Goal: Task Accomplishment & Management: Manage account settings

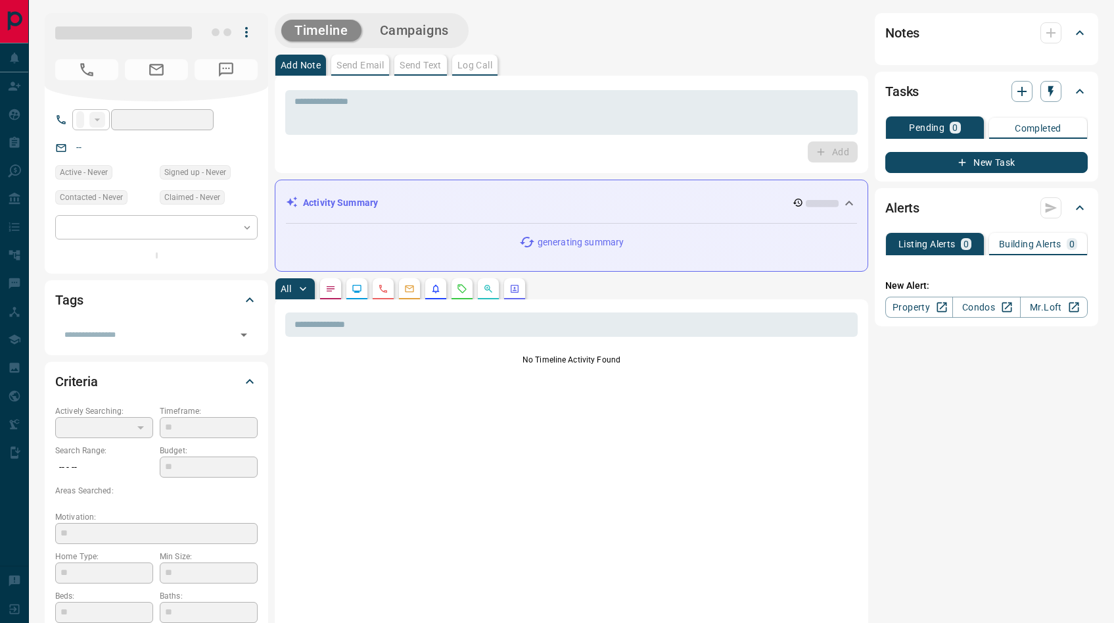
type input "**"
type input "**********"
type input "*"
type input "**********"
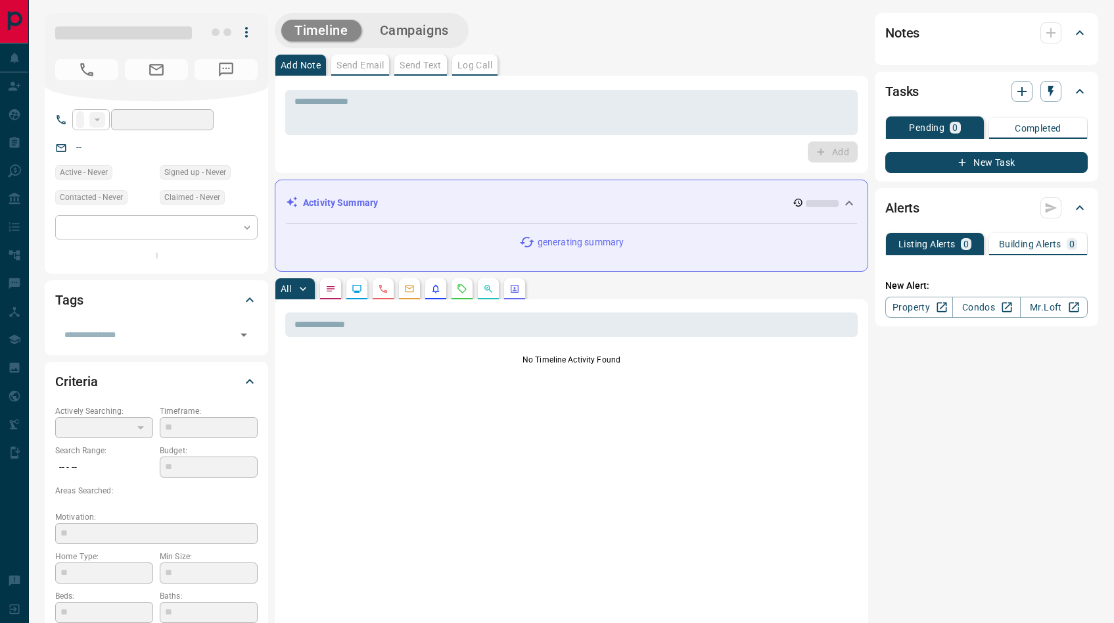
type input "*******"
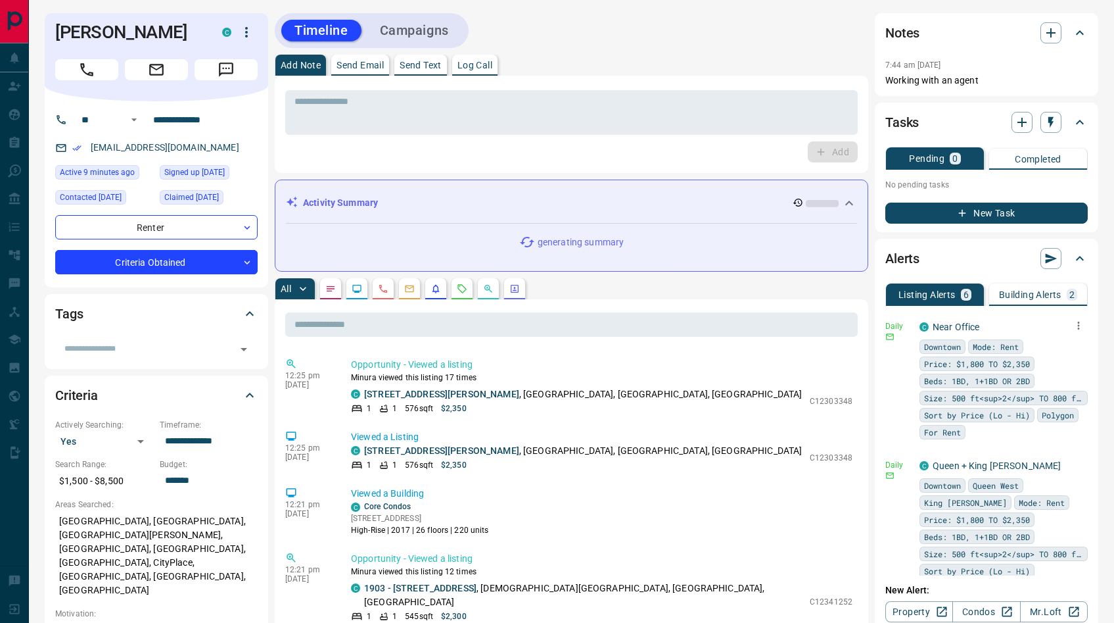
click at [1073, 323] on icon "button" at bounding box center [1079, 326] width 12 height 12
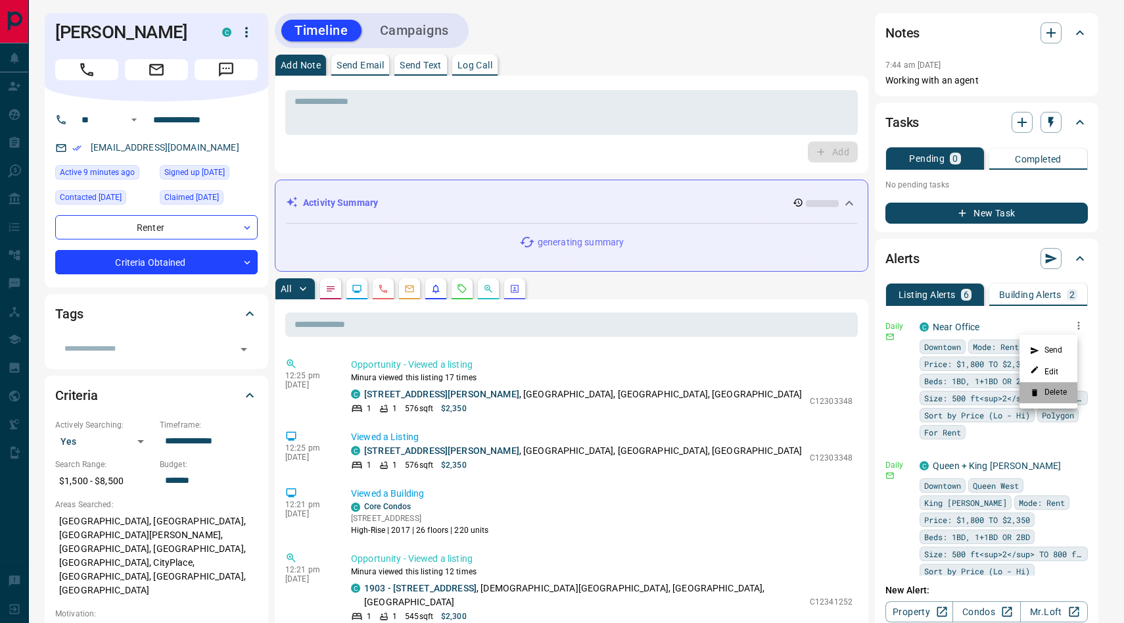
click at [1053, 392] on li "Delete" at bounding box center [1049, 392] width 58 height 21
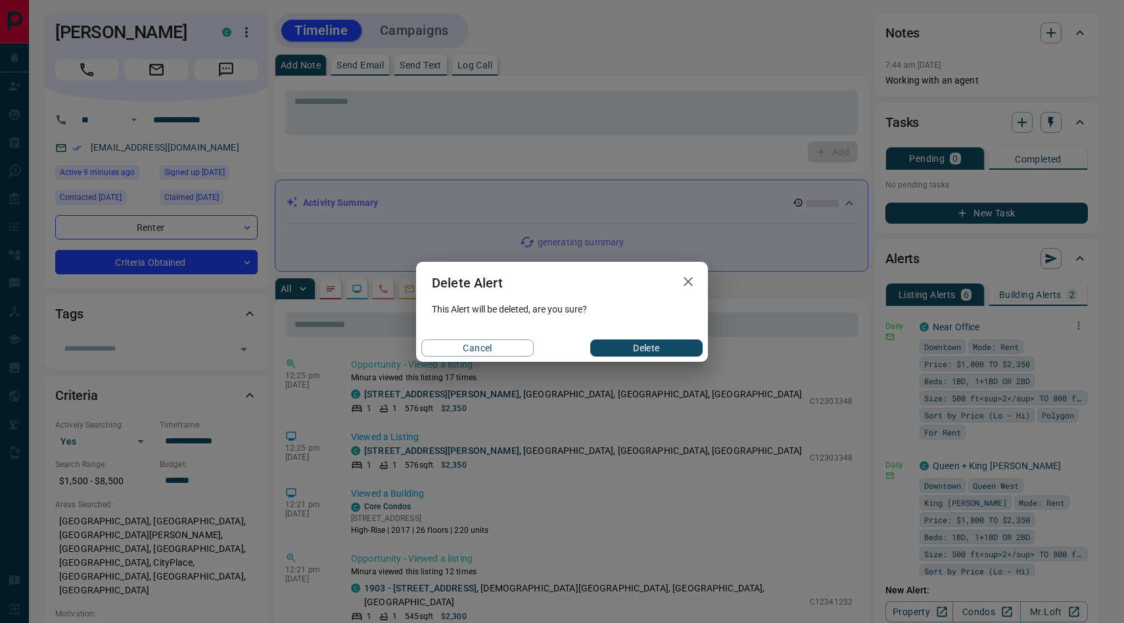
click at [695, 343] on button "Delete" at bounding box center [646, 347] width 112 height 17
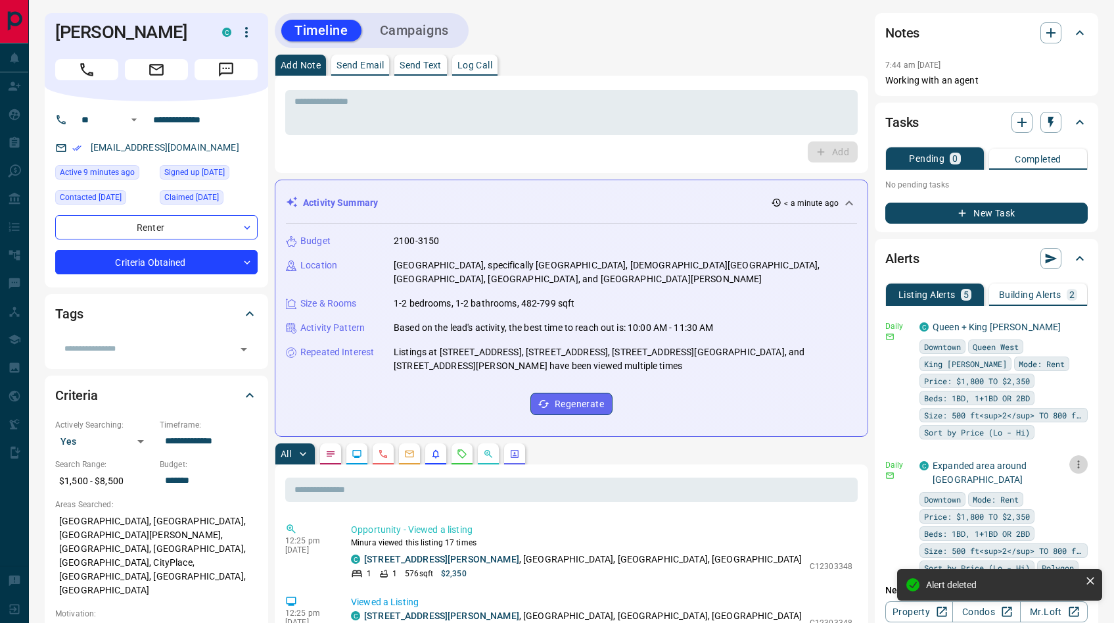
click at [1078, 461] on icon "button" at bounding box center [1079, 464] width 2 height 8
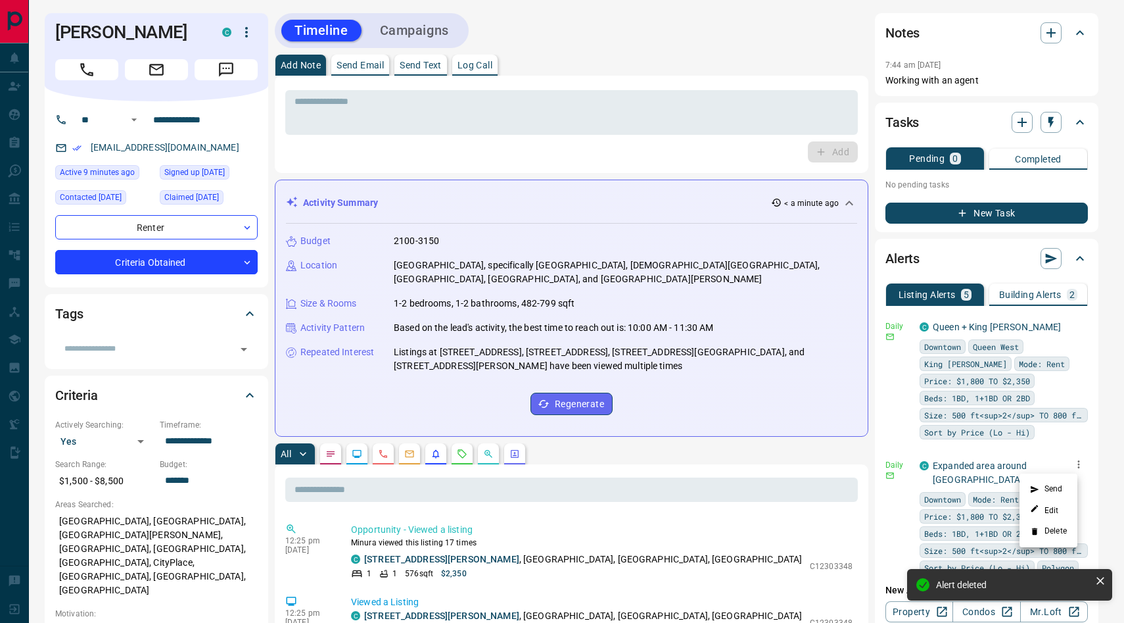
click at [1052, 529] on li "Delete" at bounding box center [1049, 531] width 58 height 21
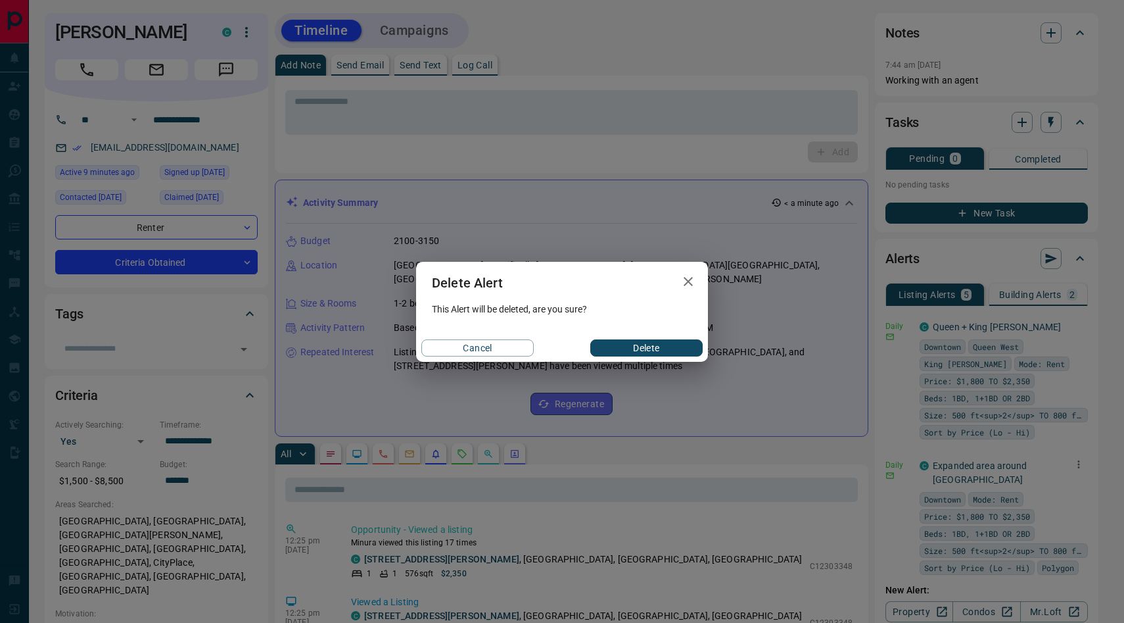
click at [653, 351] on button "Delete" at bounding box center [646, 347] width 112 height 17
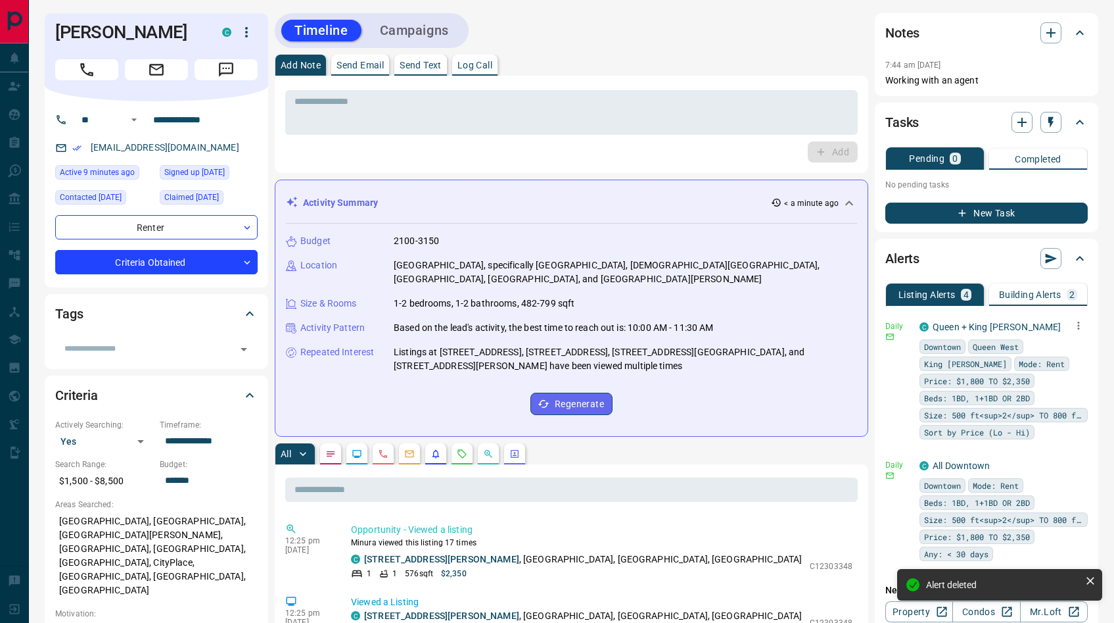
click at [1078, 327] on icon "button" at bounding box center [1079, 326] width 2 height 8
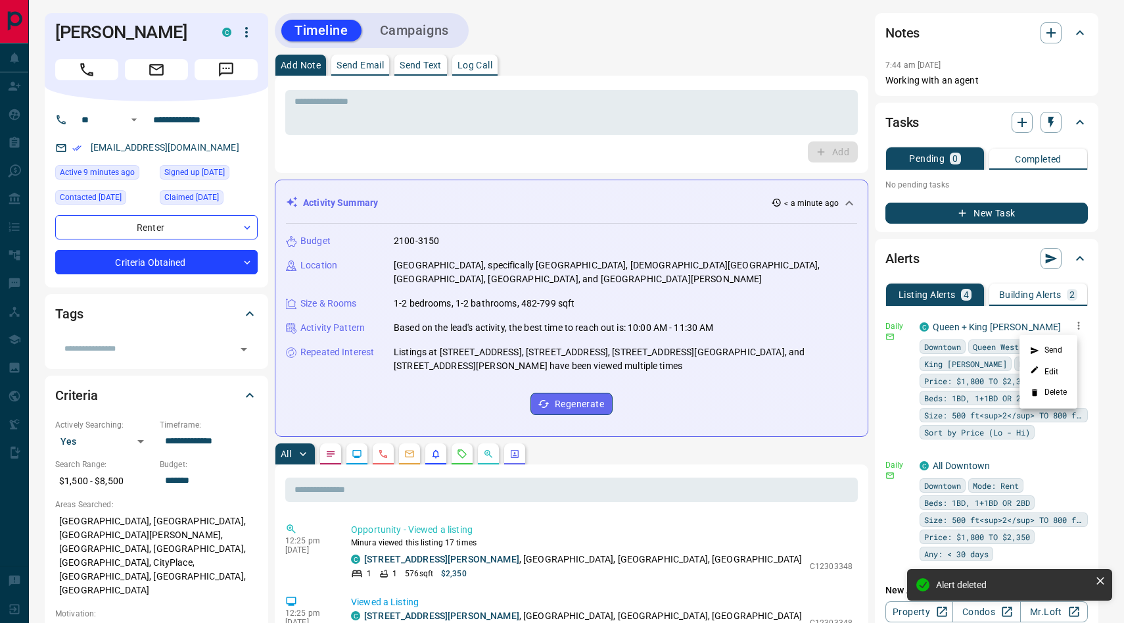
click at [1045, 404] on ul "Send Edit Delete" at bounding box center [1049, 372] width 58 height 74
click at [1049, 395] on li "Delete" at bounding box center [1049, 392] width 58 height 21
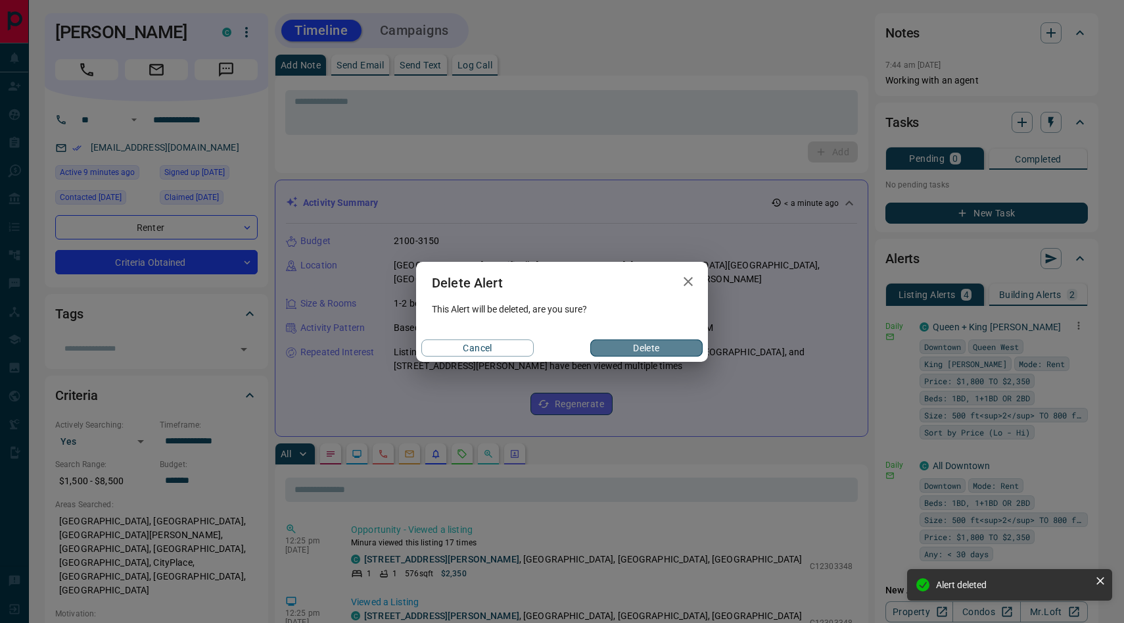
click at [610, 350] on button "Delete" at bounding box center [646, 347] width 112 height 17
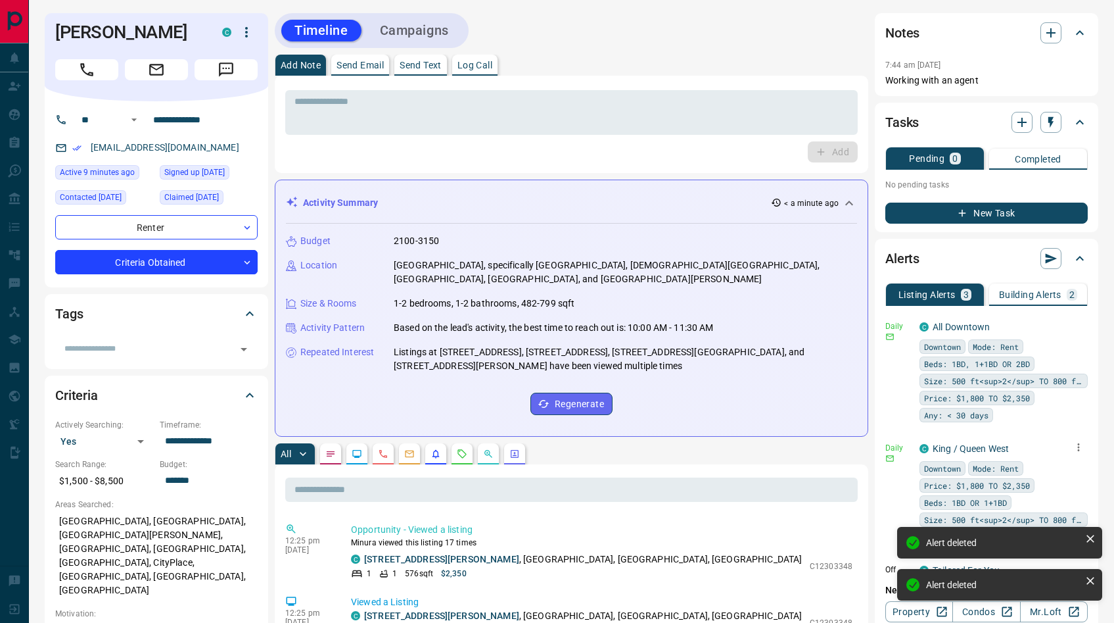
click at [1073, 444] on icon "button" at bounding box center [1079, 447] width 12 height 12
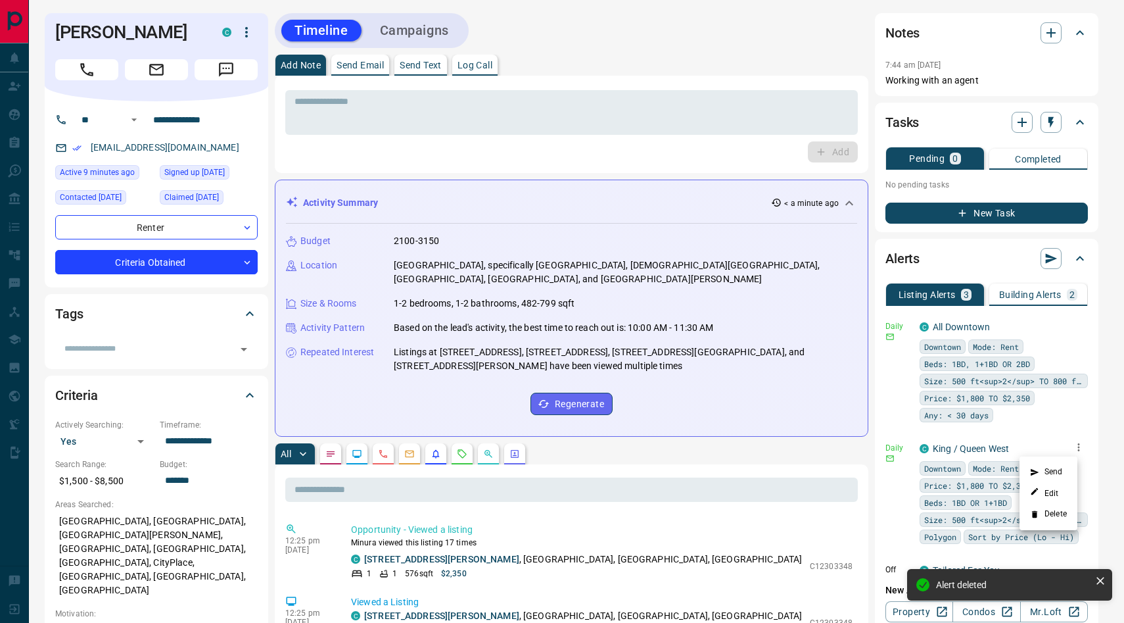
click at [1061, 513] on li "Delete" at bounding box center [1049, 514] width 58 height 21
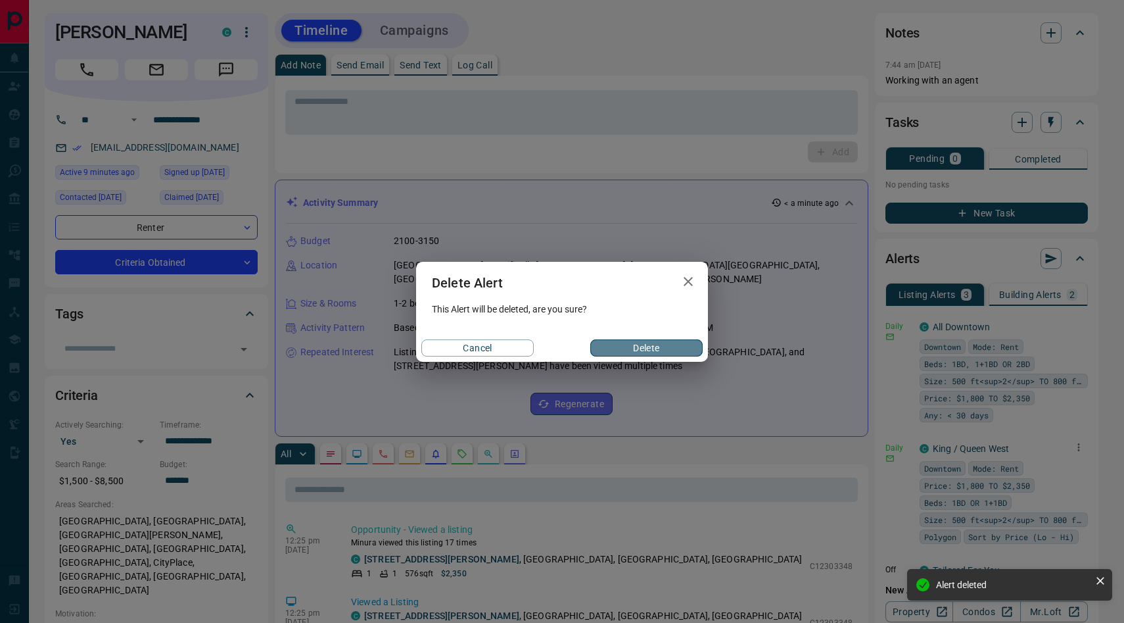
click at [687, 348] on button "Delete" at bounding box center [646, 347] width 112 height 17
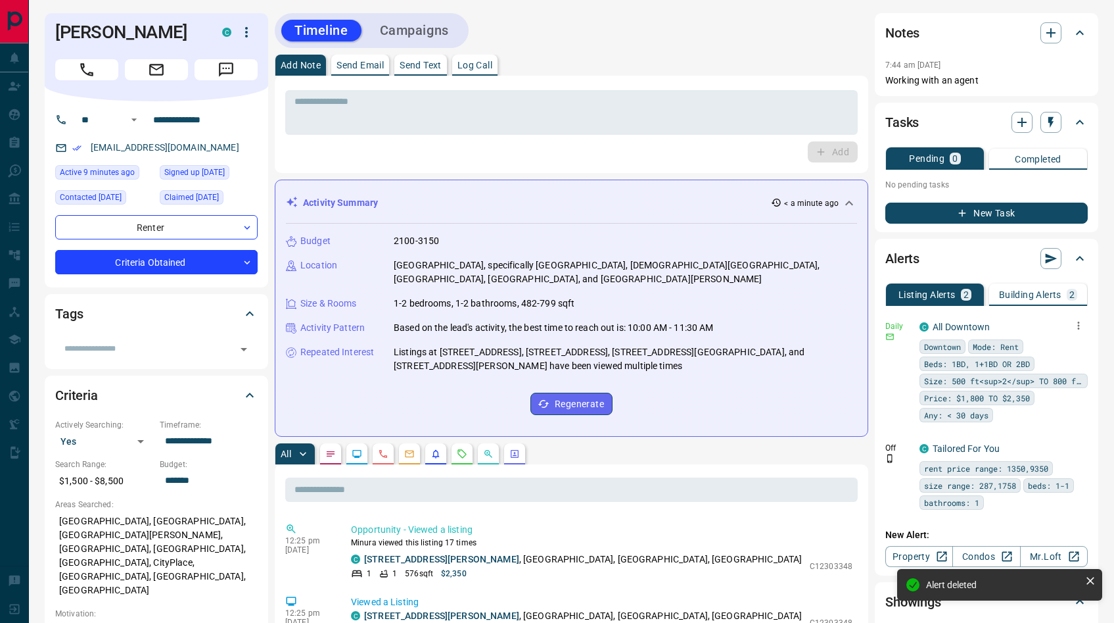
click at [1080, 327] on icon "button" at bounding box center [1079, 326] width 12 height 12
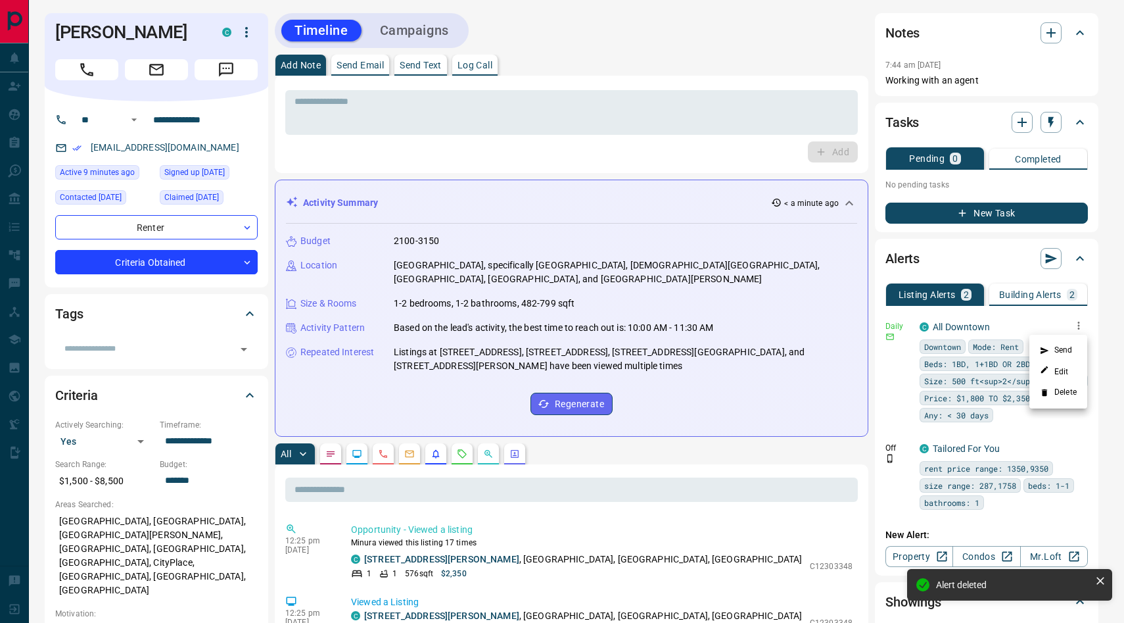
click at [1051, 393] on li "Delete" at bounding box center [1059, 392] width 58 height 21
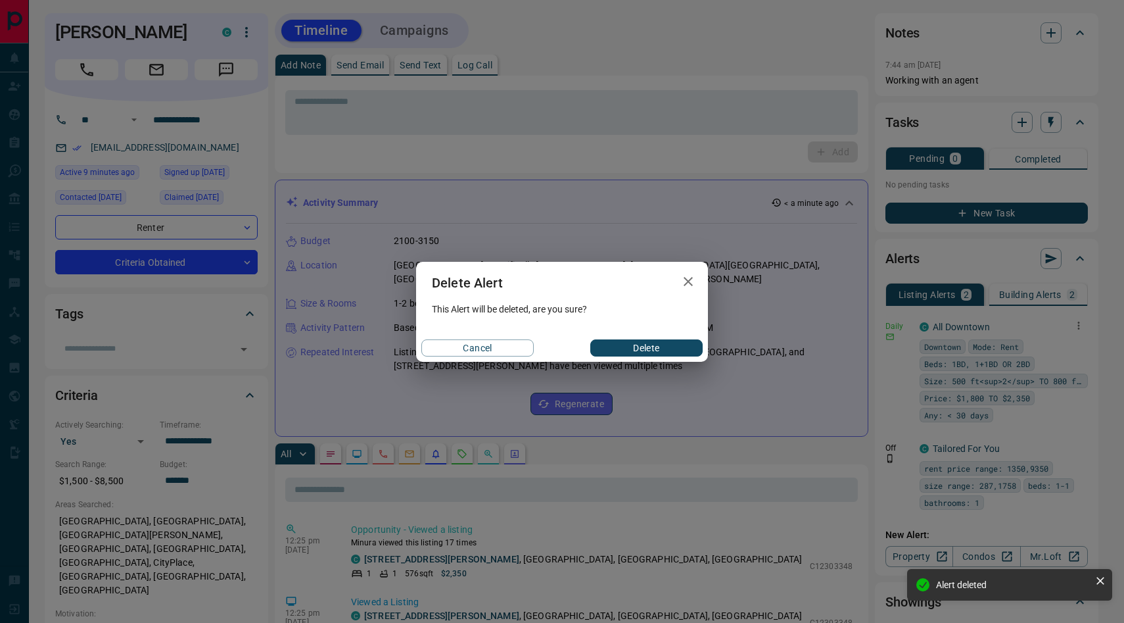
click at [691, 346] on button "Delete" at bounding box center [646, 347] width 112 height 17
